Goal: Task Accomplishment & Management: Use online tool/utility

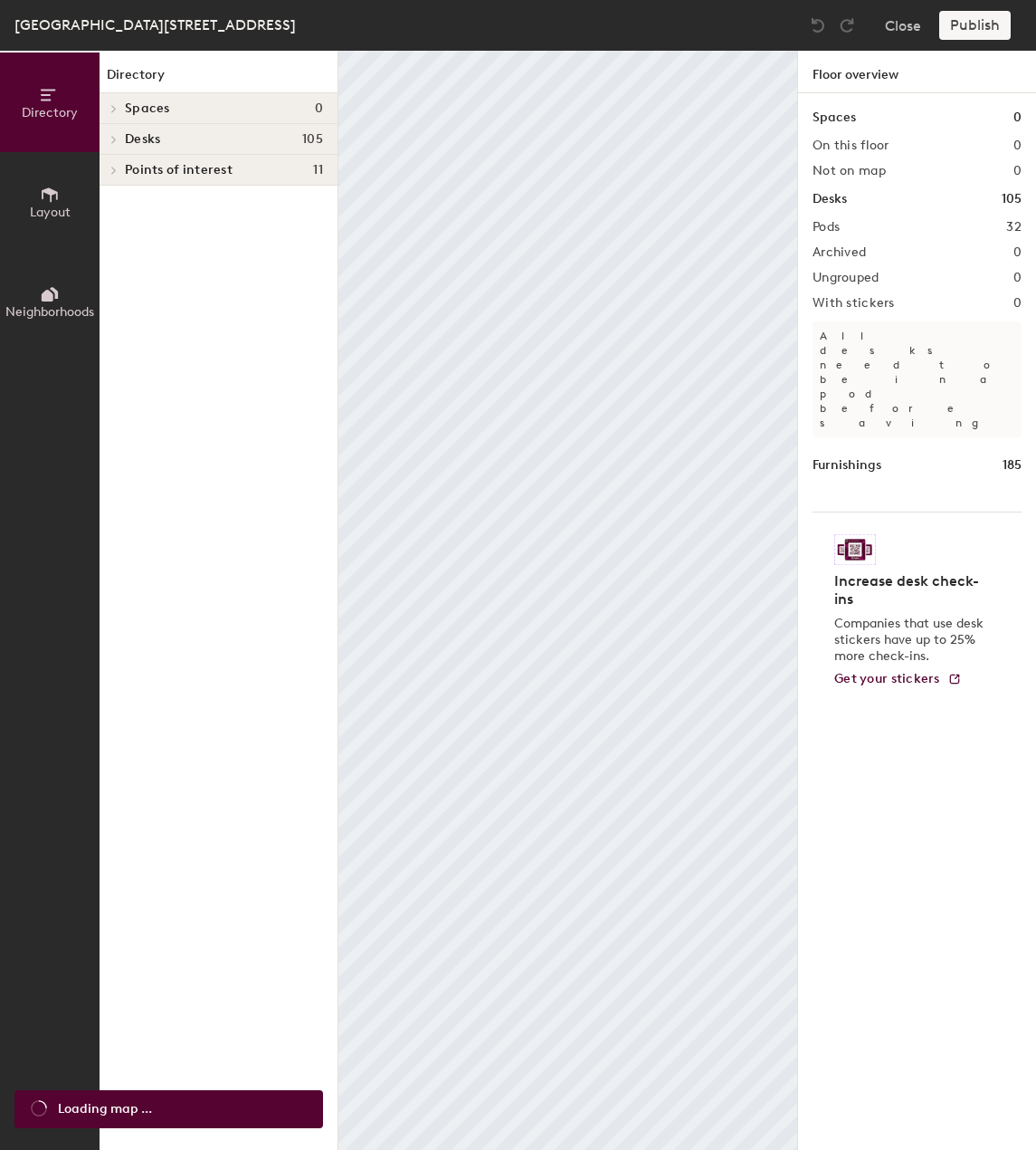
click at [915, 19] on button "Close" at bounding box center [903, 26] width 36 height 29
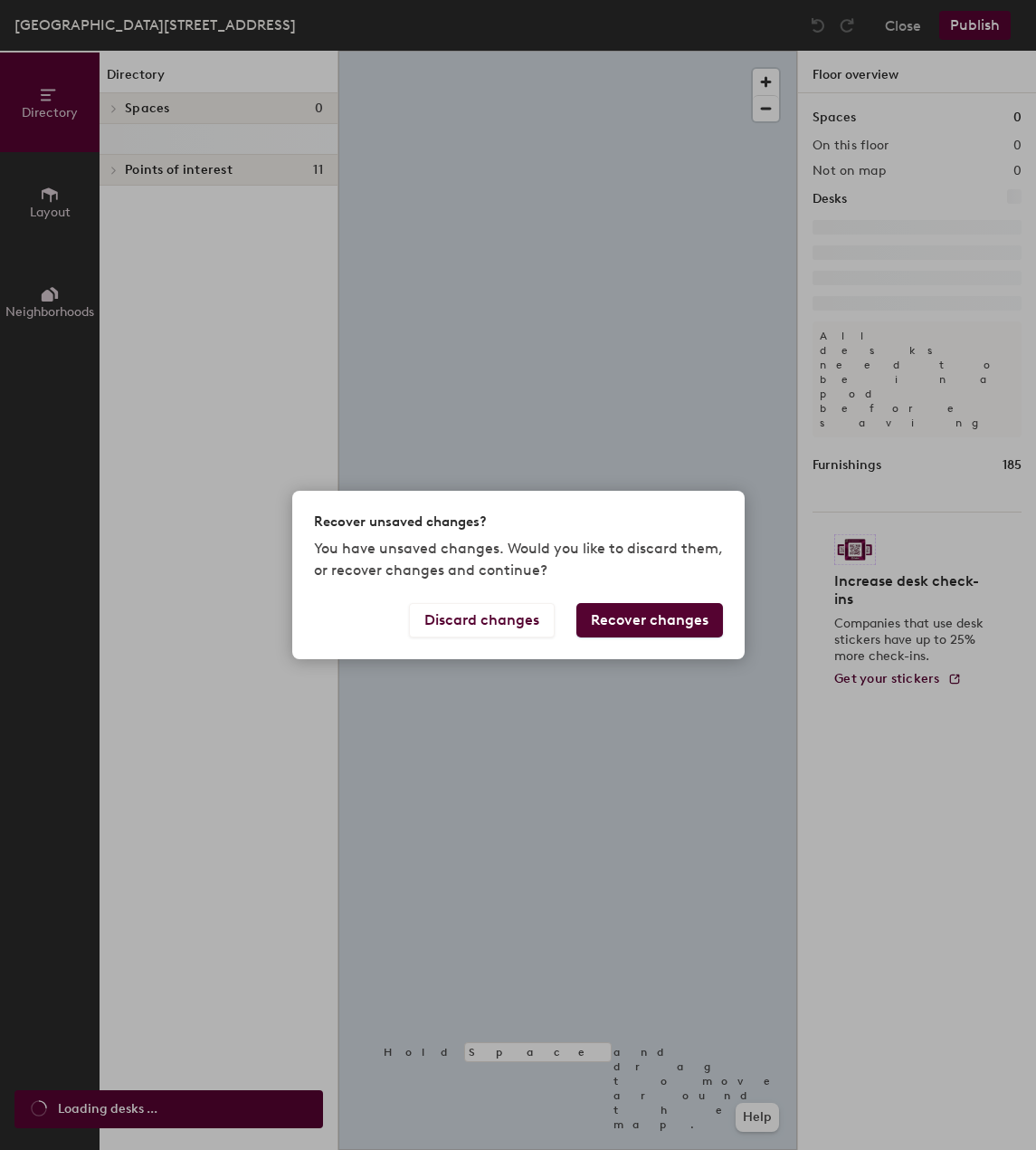
click at [895, 32] on div "Recover unsaved changes? You have unsaved changes. Would you like to discard th…" at bounding box center [518, 575] width 1036 height 1150
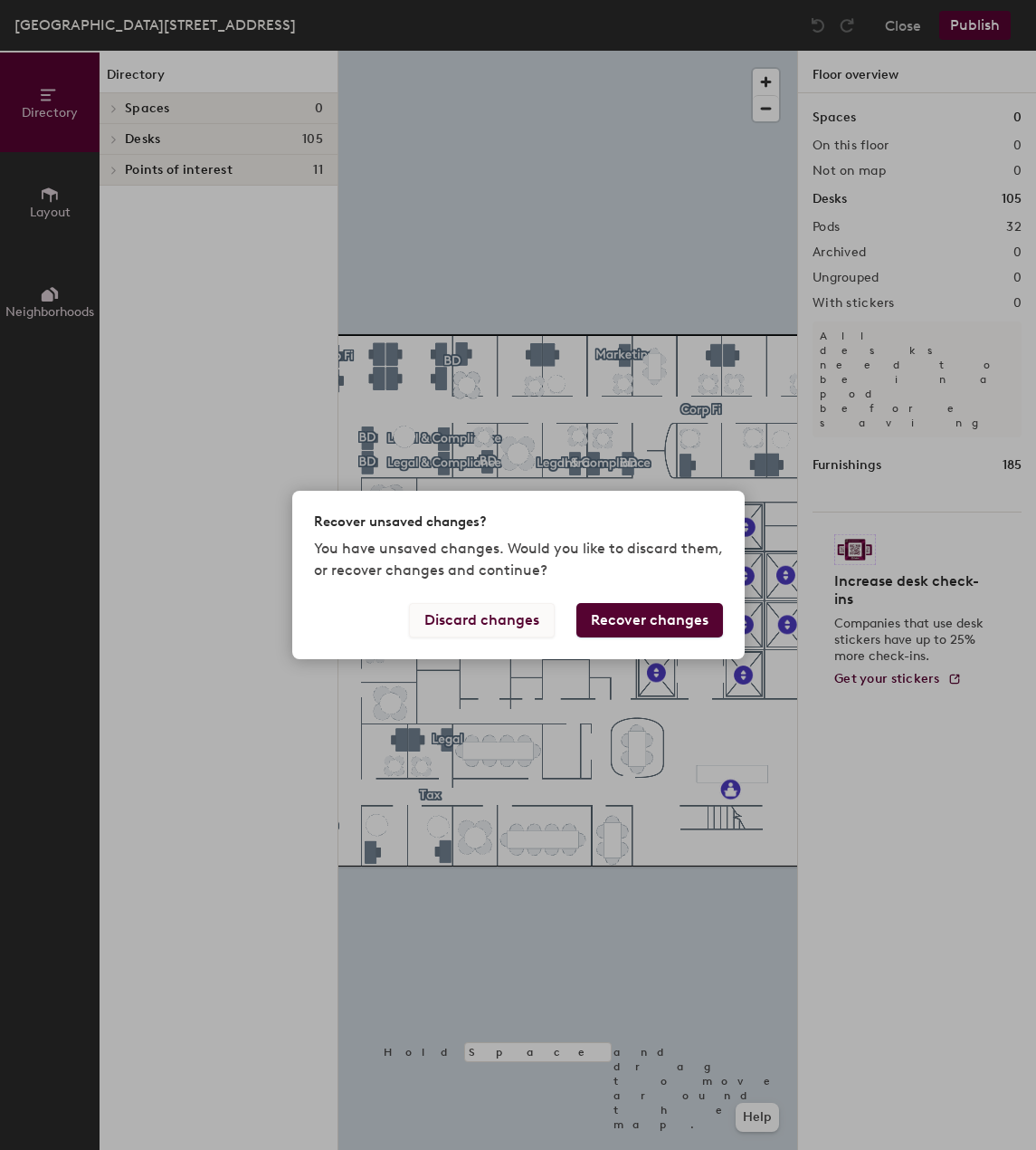
click at [518, 610] on button "Discard changes" at bounding box center [481, 619] width 146 height 34
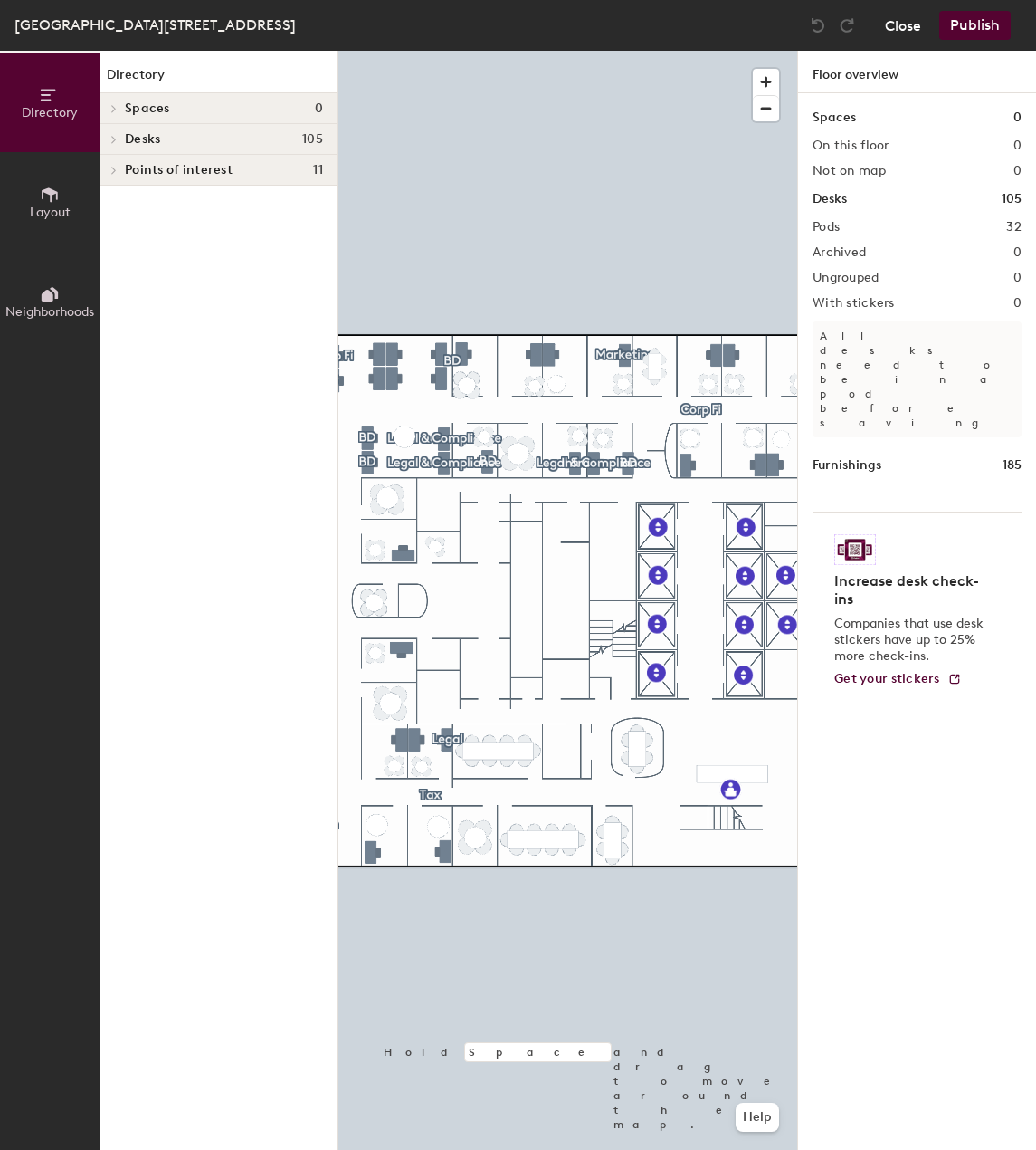
drag, startPoint x: 518, startPoint y: 610, endPoint x: 896, endPoint y: 17, distance: 703.2
click at [896, 17] on button "Close" at bounding box center [903, 26] width 36 height 29
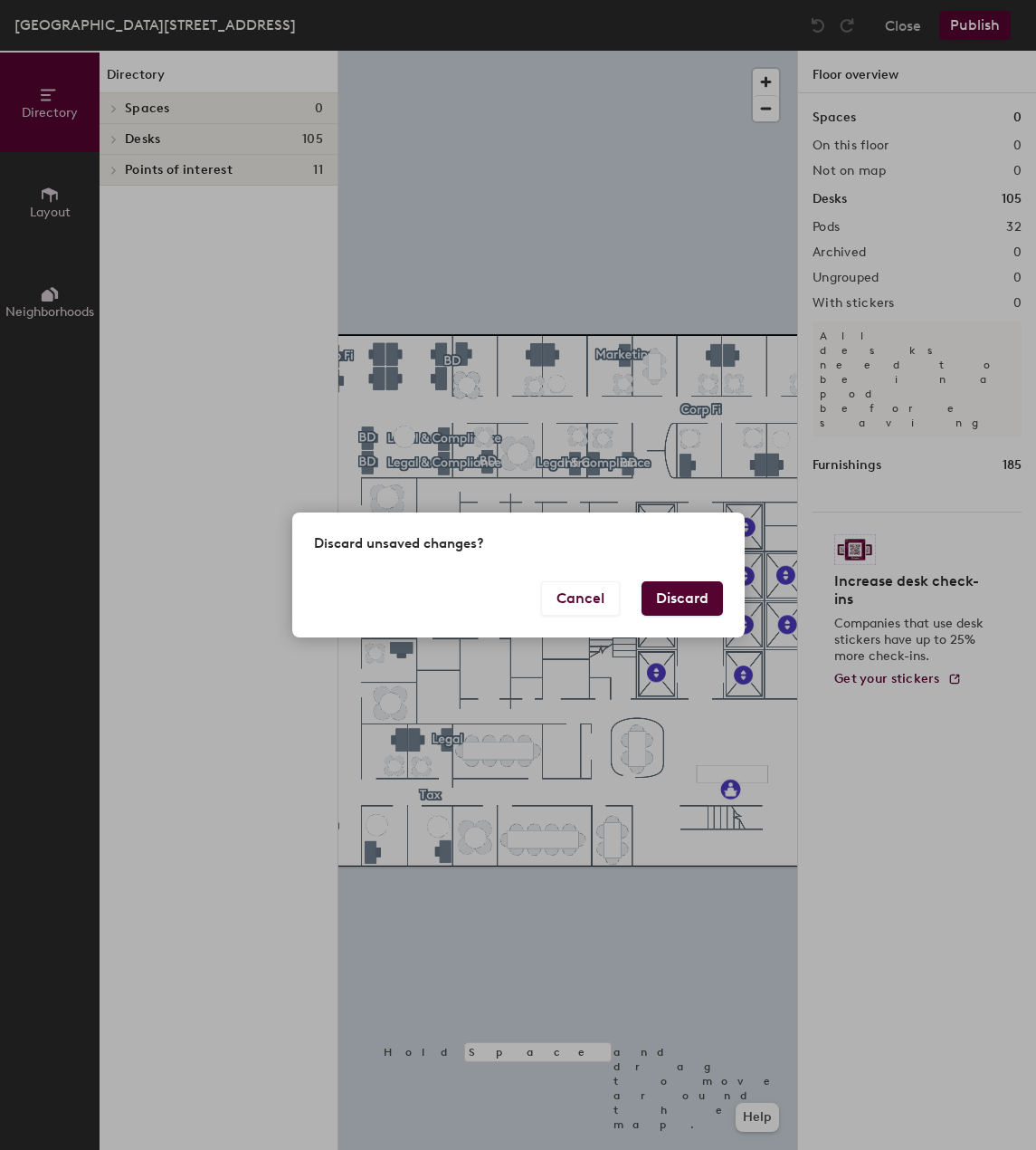
click at [686, 594] on button "Discard" at bounding box center [682, 598] width 82 height 34
